Goal: Contribute content: Contribute content

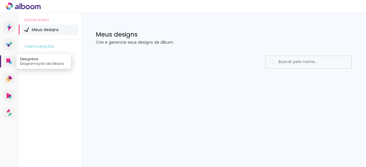
click at [6, 61] on icon at bounding box center [8, 61] width 4 height 4
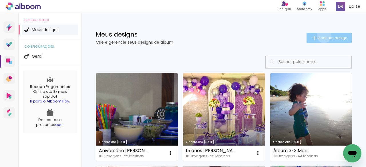
click at [318, 36] on span "Criar um design" at bounding box center [332, 38] width 30 height 4
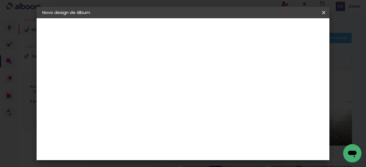
click at [136, 74] on input at bounding box center [136, 76] width 0 height 9
type input "Samuca 6 anos"
type paper-input "Samuca 6 anos"
click at [0, 0] on slot "Avançar" at bounding box center [0, 0] width 0 height 0
click at [0, 0] on slot "Tamanho Livre" at bounding box center [0, 0] width 0 height 0
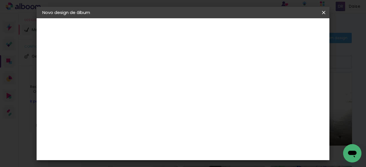
click at [243, 33] on paper-button "Avançar" at bounding box center [229, 30] width 28 height 10
click at [180, 90] on span "30" at bounding box center [177, 89] width 9 height 9
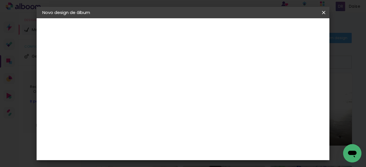
scroll to position [53, 0]
click at [218, 145] on input "60" at bounding box center [214, 145] width 15 height 9
type input "21"
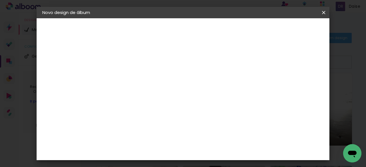
type paper-input "21"
click at [173, 140] on div "cm" at bounding box center [175, 143] width 7 height 9
click at [169, 141] on input "30" at bounding box center [164, 143] width 15 height 9
type input "3"
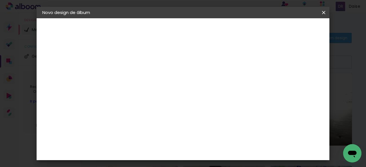
scroll to position [53, 0]
type input "15"
type paper-input "15"
click at [245, 29] on span "Iniciar design" at bounding box center [238, 32] width 13 height 8
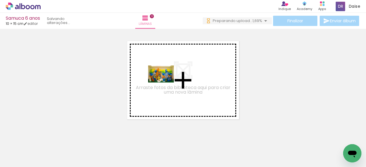
drag, startPoint x: 55, startPoint y: 153, endPoint x: 165, endPoint y: 83, distance: 130.7
click at [165, 83] on quentale-workspace at bounding box center [183, 83] width 366 height 167
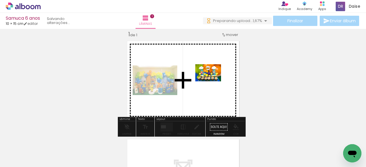
drag, startPoint x: 96, startPoint y: 147, endPoint x: 212, endPoint y: 81, distance: 133.4
click at [212, 81] on quentale-workspace at bounding box center [183, 83] width 366 height 167
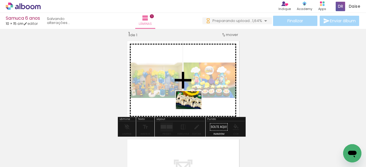
drag, startPoint x: 171, startPoint y: 123, endPoint x: 193, endPoint y: 108, distance: 26.5
click at [193, 108] on quentale-workspace at bounding box center [183, 83] width 366 height 167
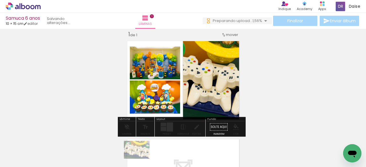
drag, startPoint x: 136, startPoint y: 139, endPoint x: 139, endPoint y: 158, distance: 19.2
click at [0, 0] on slot at bounding box center [0, 0] width 0 height 0
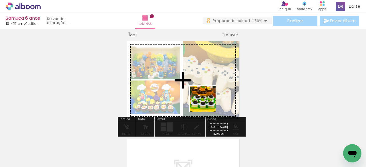
drag, startPoint x: 162, startPoint y: 146, endPoint x: 217, endPoint y: 96, distance: 74.2
click at [217, 96] on quentale-workspace at bounding box center [183, 83] width 366 height 167
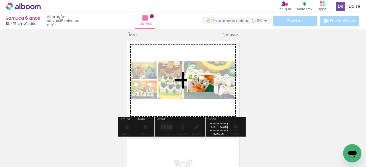
drag, startPoint x: 189, startPoint y: 141, endPoint x: 205, endPoint y: 90, distance: 52.9
click at [205, 90] on quentale-workspace at bounding box center [183, 83] width 366 height 167
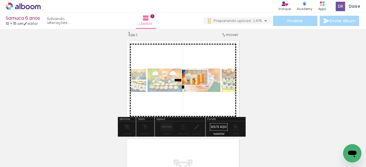
drag, startPoint x: 213, startPoint y: 154, endPoint x: 199, endPoint y: 87, distance: 68.5
click at [199, 87] on quentale-workspace at bounding box center [183, 83] width 366 height 167
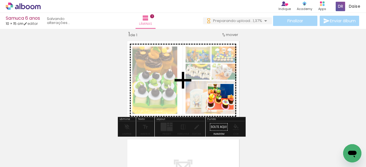
drag, startPoint x: 251, startPoint y: 151, endPoint x: 219, endPoint y: 92, distance: 67.5
click at [219, 92] on quentale-workspace at bounding box center [183, 83] width 366 height 167
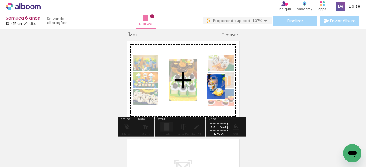
drag, startPoint x: 255, startPoint y: 120, endPoint x: 224, endPoint y: 91, distance: 42.2
click at [224, 91] on quentale-workspace at bounding box center [183, 83] width 366 height 167
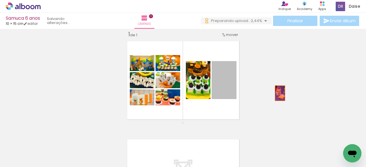
drag, startPoint x: 243, startPoint y: 93, endPoint x: 277, endPoint y: 93, distance: 34.3
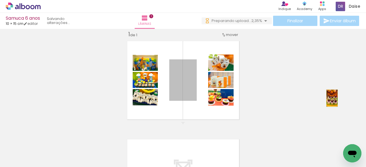
drag, startPoint x: 185, startPoint y: 95, endPoint x: 329, endPoint y: 98, distance: 144.6
click at [329, 98] on div "Inserir lâmina 1 de 1" at bounding box center [183, 122] width 366 height 197
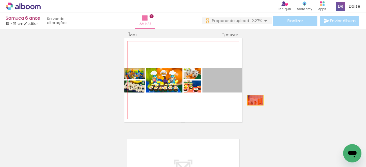
drag, startPoint x: 227, startPoint y: 85, endPoint x: 294, endPoint y: 107, distance: 70.4
click at [289, 103] on div "Inserir lâmina 1 de 1" at bounding box center [183, 122] width 366 height 197
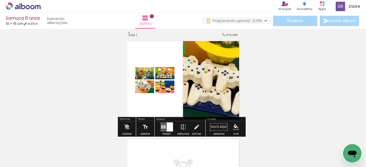
click at [169, 126] on div at bounding box center [170, 127] width 6 height 9
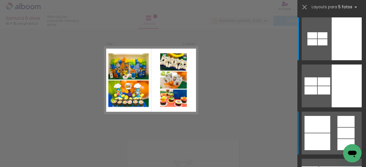
click at [317, 39] on div at bounding box center [312, 35] width 10 height 6
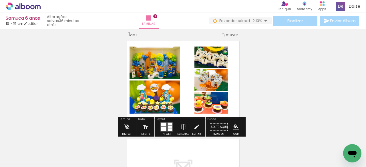
click at [171, 125] on div at bounding box center [166, 126] width 15 height 11
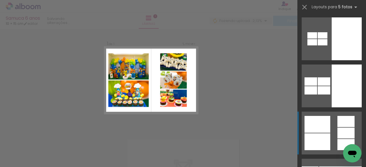
scroll to position [94, 0]
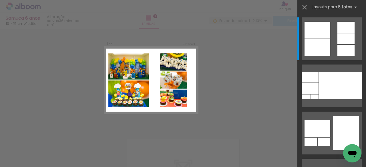
click at [266, 11] on div at bounding box center [183, 14] width 366 height 29
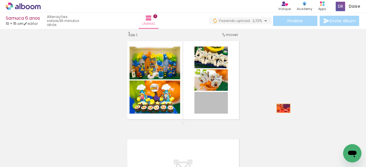
drag, startPoint x: 220, startPoint y: 110, endPoint x: 281, endPoint y: 108, distance: 60.9
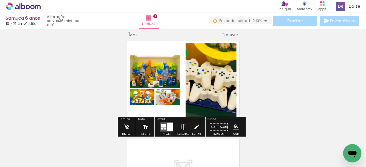
click at [172, 127] on div at bounding box center [166, 126] width 15 height 11
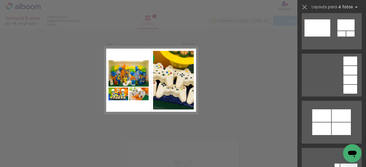
scroll to position [1074, 0]
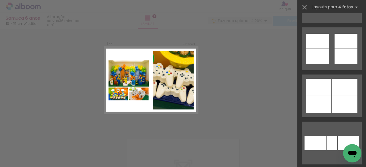
click at [243, 81] on div "Confirmar Cancelar" at bounding box center [183, 127] width 366 height 210
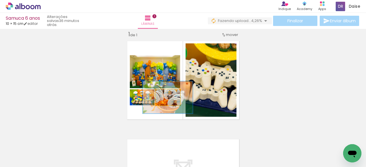
drag, startPoint x: 164, startPoint y: 99, endPoint x: 365, endPoint y: 88, distance: 201.7
type paper-slider "200"
click at [365, 88] on div "Inserir lâmina 1 de 1 Confirmar Cancelar" at bounding box center [183, 98] width 366 height 138
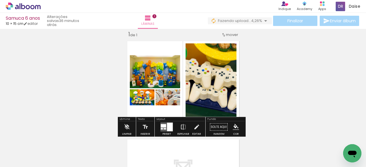
click at [325, 96] on div "Inserir lâmina 1 de 1" at bounding box center [183, 122] width 366 height 197
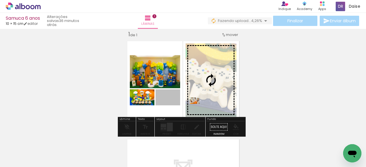
drag, startPoint x: 170, startPoint y: 100, endPoint x: 193, endPoint y: 101, distance: 23.1
click at [0, 0] on slot at bounding box center [0, 0] width 0 height 0
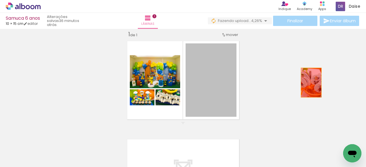
drag, startPoint x: 226, startPoint y: 85, endPoint x: 318, endPoint y: 88, distance: 91.4
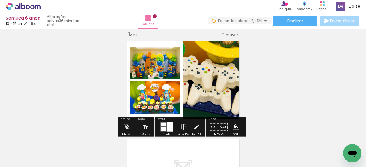
drag, startPoint x: 163, startPoint y: 126, endPoint x: 169, endPoint y: 125, distance: 6.6
click at [163, 126] on quentale-layouter at bounding box center [166, 127] width 13 height 9
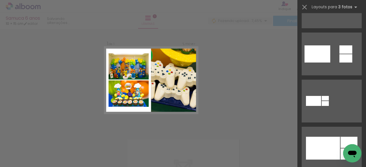
scroll to position [492, 0]
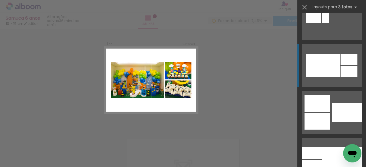
click at [330, 64] on div at bounding box center [323, 65] width 34 height 23
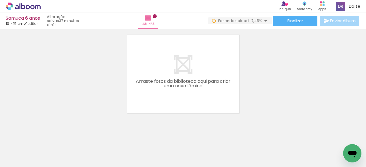
scroll to position [116, 0]
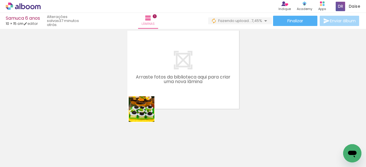
drag, startPoint x: 157, startPoint y: 152, endPoint x: 141, endPoint y: 93, distance: 60.9
click at [141, 93] on quentale-workspace at bounding box center [183, 83] width 366 height 167
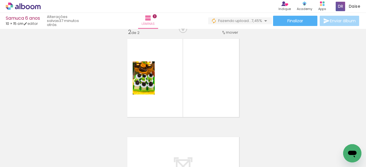
scroll to position [105, 0]
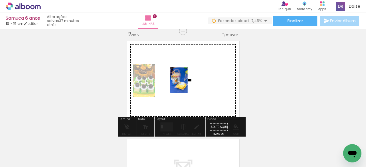
drag, startPoint x: 280, startPoint y: 148, endPoint x: 187, endPoint y: 84, distance: 113.0
click at [187, 84] on quentale-workspace at bounding box center [183, 83] width 366 height 167
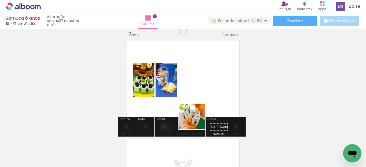
drag, startPoint x: 195, startPoint y: 127, endPoint x: 198, endPoint y: 85, distance: 41.8
click at [198, 85] on quentale-workspace at bounding box center [183, 83] width 366 height 167
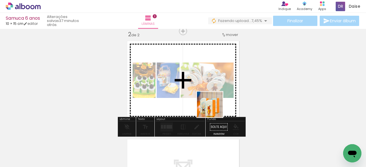
drag, startPoint x: 215, startPoint y: 115, endPoint x: 210, endPoint y: 91, distance: 25.4
click at [210, 91] on quentale-workspace at bounding box center [183, 83] width 366 height 167
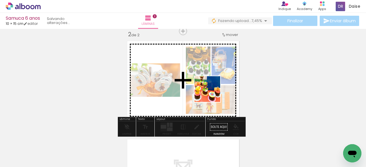
drag, startPoint x: 231, startPoint y: 121, endPoint x: 211, endPoint y: 93, distance: 33.6
click at [211, 93] on quentale-workspace at bounding box center [183, 83] width 366 height 167
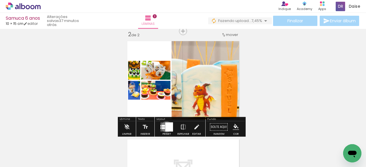
click at [165, 127] on div at bounding box center [169, 127] width 8 height 9
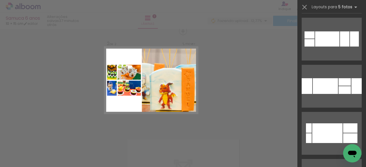
scroll to position [792, 0]
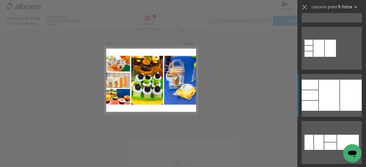
click at [335, 94] on div at bounding box center [328, 95] width 21 height 31
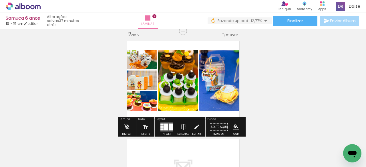
click at [180, 125] on iron-icon at bounding box center [183, 126] width 6 height 11
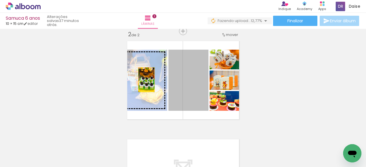
drag, startPoint x: 189, startPoint y: 80, endPoint x: 141, endPoint y: 80, distance: 48.8
click at [0, 0] on slot at bounding box center [0, 0] width 0 height 0
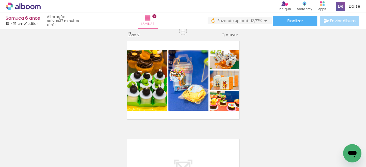
click at [304, 86] on div "Inserir lâmina 1 de 2 Inserir lâmina 2 de 2" at bounding box center [183, 72] width 366 height 295
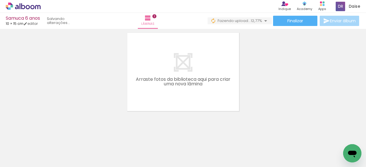
scroll to position [0, 302]
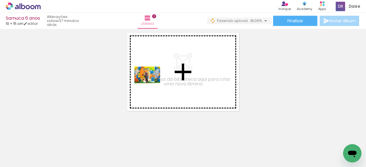
drag, startPoint x: 148, startPoint y: 152, endPoint x: 151, endPoint y: 79, distance: 73.2
click at [151, 79] on quentale-workspace at bounding box center [183, 83] width 366 height 167
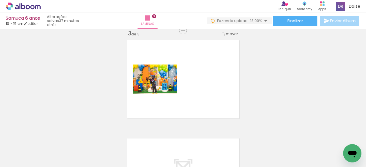
scroll to position [204, 0]
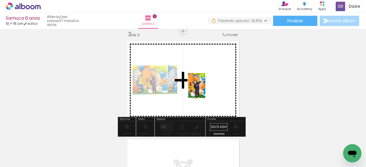
drag, startPoint x: 174, startPoint y: 150, endPoint x: 206, endPoint y: 89, distance: 68.2
click at [206, 89] on quentale-workspace at bounding box center [183, 83] width 366 height 167
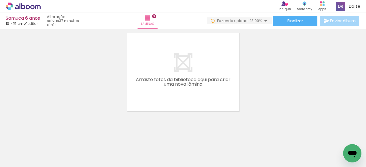
scroll to position [311, 0]
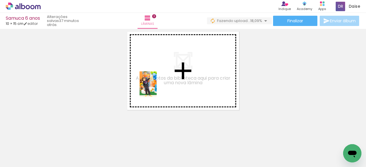
drag, startPoint x: 208, startPoint y: 153, endPoint x: 271, endPoint y: 161, distance: 63.1
click at [157, 86] on quentale-workspace at bounding box center [183, 83] width 366 height 167
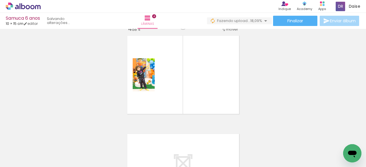
scroll to position [302, 0]
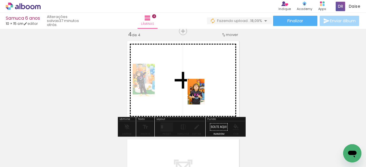
drag, startPoint x: 230, startPoint y: 143, endPoint x: 316, endPoint y: 133, distance: 86.3
click at [200, 86] on quentale-workspace at bounding box center [183, 83] width 366 height 167
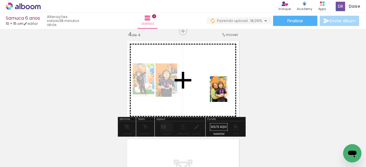
drag, startPoint x: 276, startPoint y: 153, endPoint x: 273, endPoint y: 120, distance: 33.2
click at [212, 82] on quentale-workspace at bounding box center [183, 83] width 366 height 167
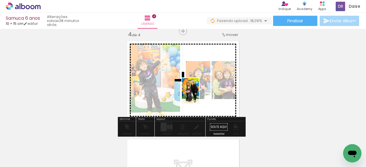
drag, startPoint x: 332, startPoint y: 150, endPoint x: 197, endPoint y: 92, distance: 146.7
click at [197, 92] on quentale-workspace at bounding box center [183, 83] width 366 height 167
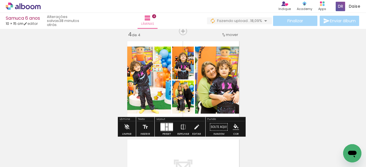
click at [165, 126] on div at bounding box center [166, 124] width 2 height 3
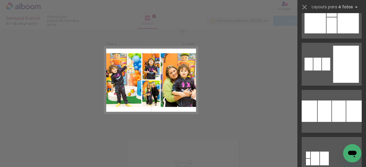
scroll to position [800, 0]
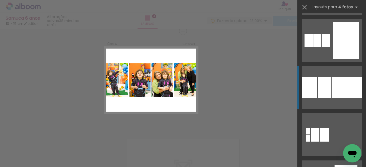
click at [330, 47] on div at bounding box center [326, 40] width 8 height 13
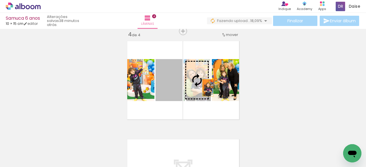
drag, startPoint x: 170, startPoint y: 89, endPoint x: 205, endPoint y: 88, distance: 35.2
click at [0, 0] on slot at bounding box center [0, 0] width 0 height 0
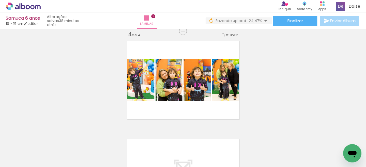
drag, startPoint x: 360, startPoint y: 107, endPoint x: 363, endPoint y: 115, distance: 9.3
click at [363, 115] on div "Inserir lâmina 1 de 4 Inserir lâmina 2 de 4 Inserir lâmina 3 de 4 Inserir lâmin…" at bounding box center [183, 98] width 366 height 138
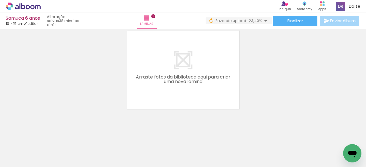
scroll to position [0, 210]
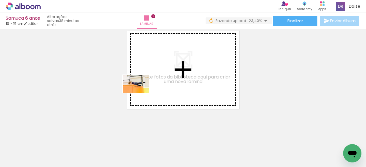
drag, startPoint x: 100, startPoint y: 147, endPoint x: 146, endPoint y: 141, distance: 46.4
click at [149, 81] on quentale-workspace at bounding box center [183, 83] width 366 height 167
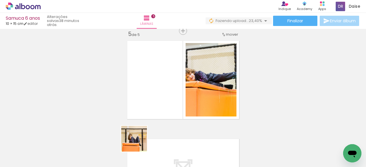
scroll to position [400, 0]
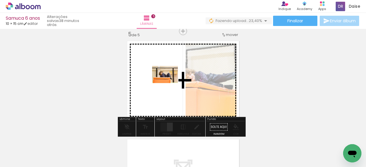
drag, startPoint x: 138, startPoint y: 143, endPoint x: 169, endPoint y: 83, distance: 67.5
click at [169, 83] on quentale-workspace at bounding box center [183, 83] width 366 height 167
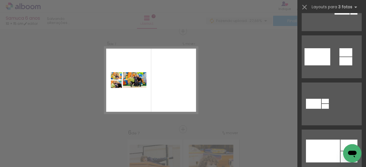
scroll to position [423, 0]
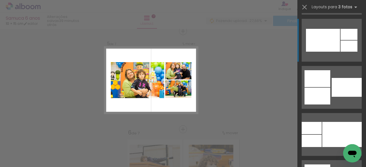
click at [335, 44] on div at bounding box center [323, 40] width 34 height 23
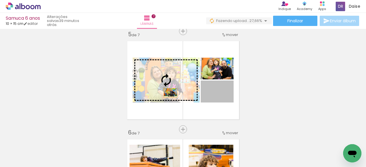
drag, startPoint x: 228, startPoint y: 97, endPoint x: 158, endPoint y: 90, distance: 70.0
click at [0, 0] on slot at bounding box center [0, 0] width 0 height 0
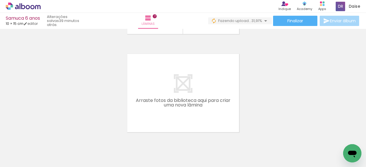
scroll to position [0, 704]
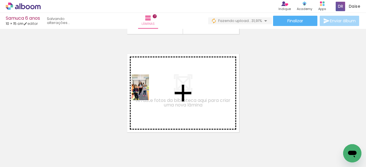
drag, startPoint x: 87, startPoint y: 152, endPoint x: 149, endPoint y: 92, distance: 86.3
click at [149, 92] on quentale-workspace at bounding box center [183, 83] width 366 height 167
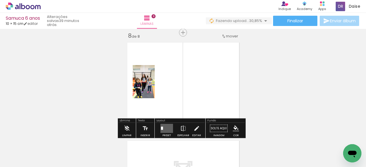
scroll to position [695, 0]
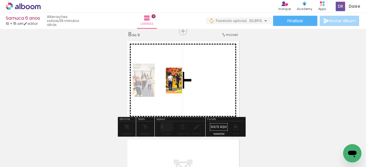
drag, startPoint x: 130, startPoint y: 141, endPoint x: 154, endPoint y: 151, distance: 25.9
click at [183, 85] on quentale-workspace at bounding box center [183, 83] width 366 height 167
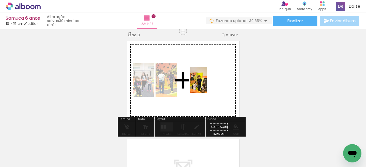
drag, startPoint x: 173, startPoint y: 126, endPoint x: 207, endPoint y: 84, distance: 53.6
click at [207, 84] on quentale-workspace at bounding box center [183, 83] width 366 height 167
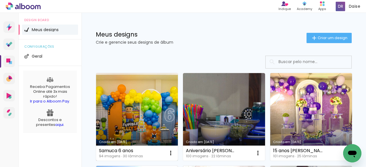
click at [130, 149] on div "Samuca 6 anos" at bounding box center [121, 151] width 44 height 5
click at [138, 127] on link "Criado em [DATE]" at bounding box center [137, 117] width 82 height 88
